Goal: Task Accomplishment & Management: Manage account settings

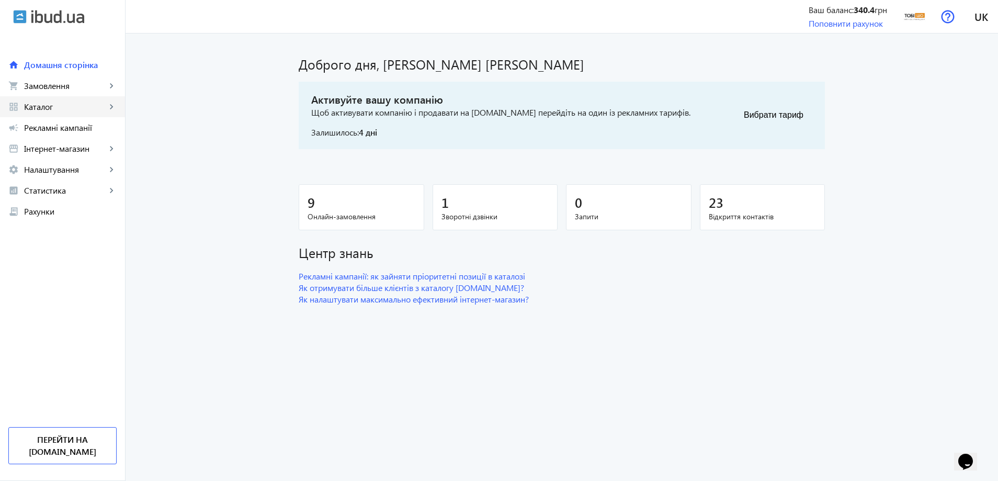
click at [70, 106] on span "Каталог" at bounding box center [65, 106] width 82 height 10
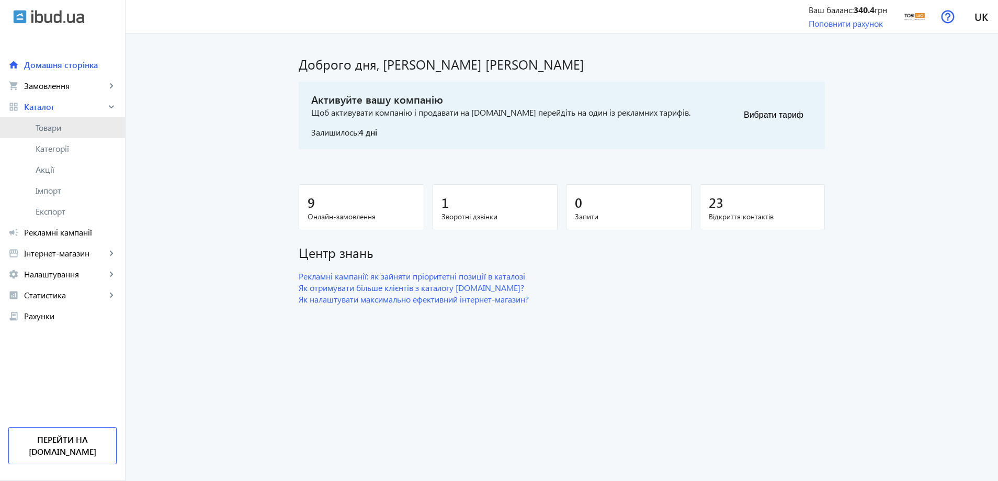
click at [75, 131] on span "Товари" at bounding box center [76, 127] width 81 height 10
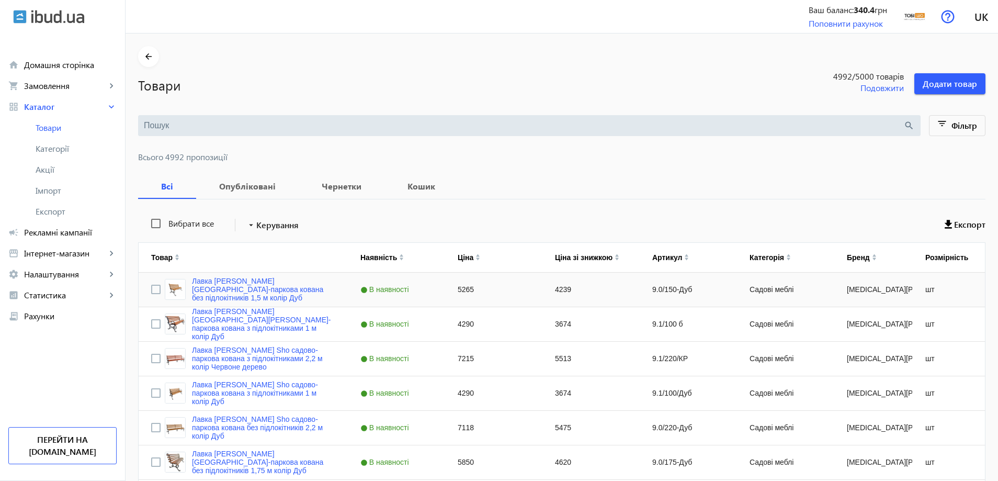
click at [265, 280] on div "Лавка [PERSON_NAME] [GEOGRAPHIC_DATA]-паркова кована без підлокітників 1,5 м ко…" at bounding box center [250, 289] width 171 height 25
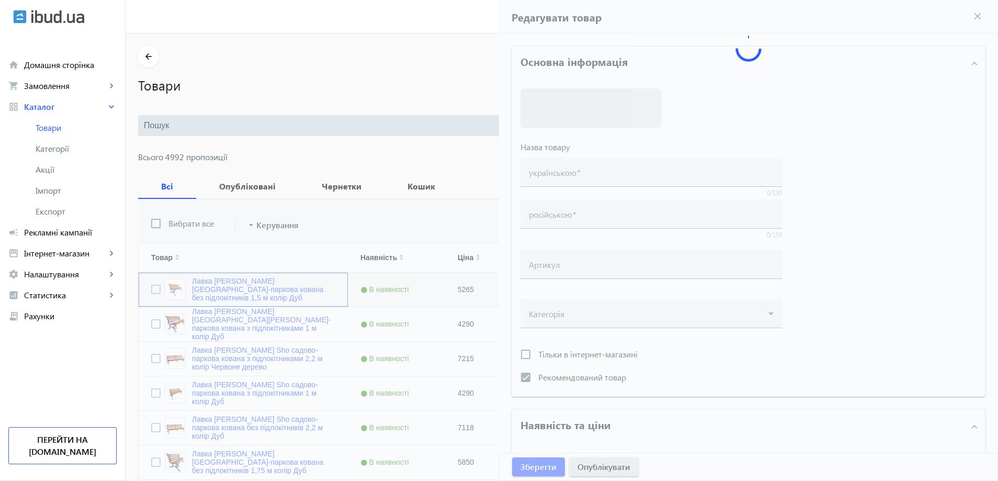
type input "Лавка [PERSON_NAME] [GEOGRAPHIC_DATA]-паркова кована без підлокітників 1,5 м ко…"
type input "Скамейка [PERSON_NAME] Sho садово-парковая кованая без подлокотников 1,5 м цвет…"
type input "9.0/150-Дуб"
checkbox input "true"
type input "5265"
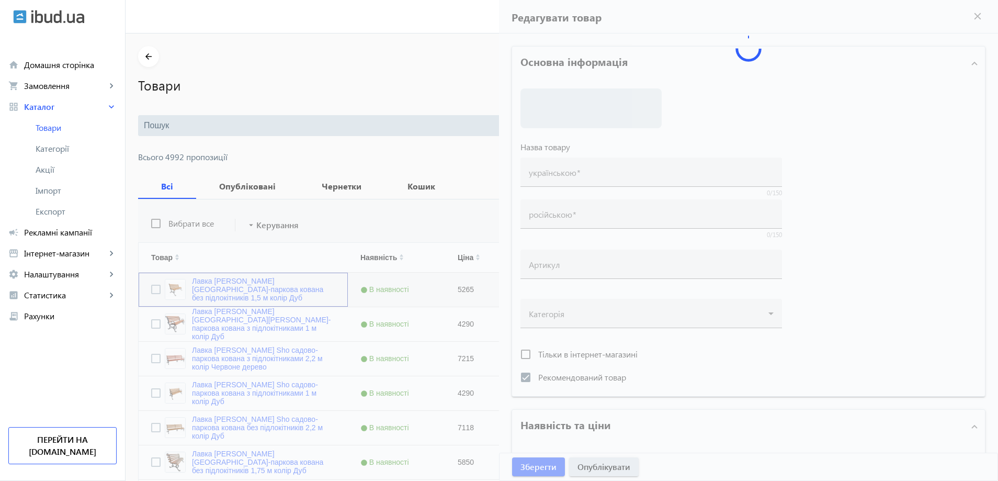
type input "1"
type input "50"
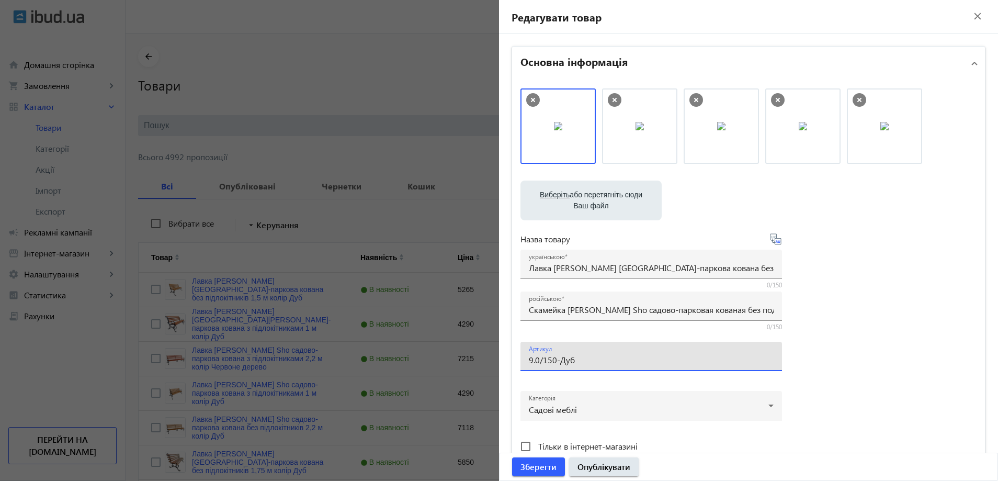
click at [571, 357] on input "9.0/150-Дуб" at bounding box center [651, 359] width 245 height 11
click at [421, 139] on div at bounding box center [499, 240] width 998 height 481
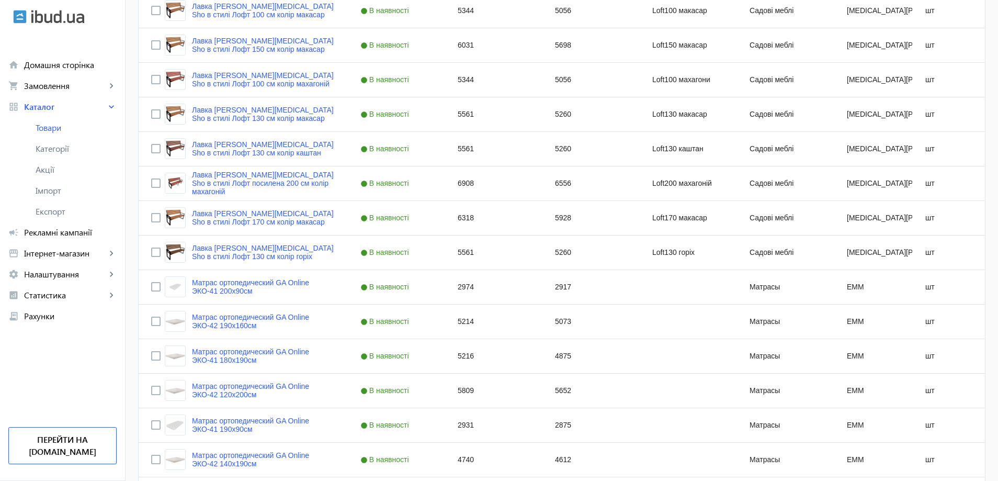
scroll to position [3976, 0]
